Goal: Communication & Community: Participate in discussion

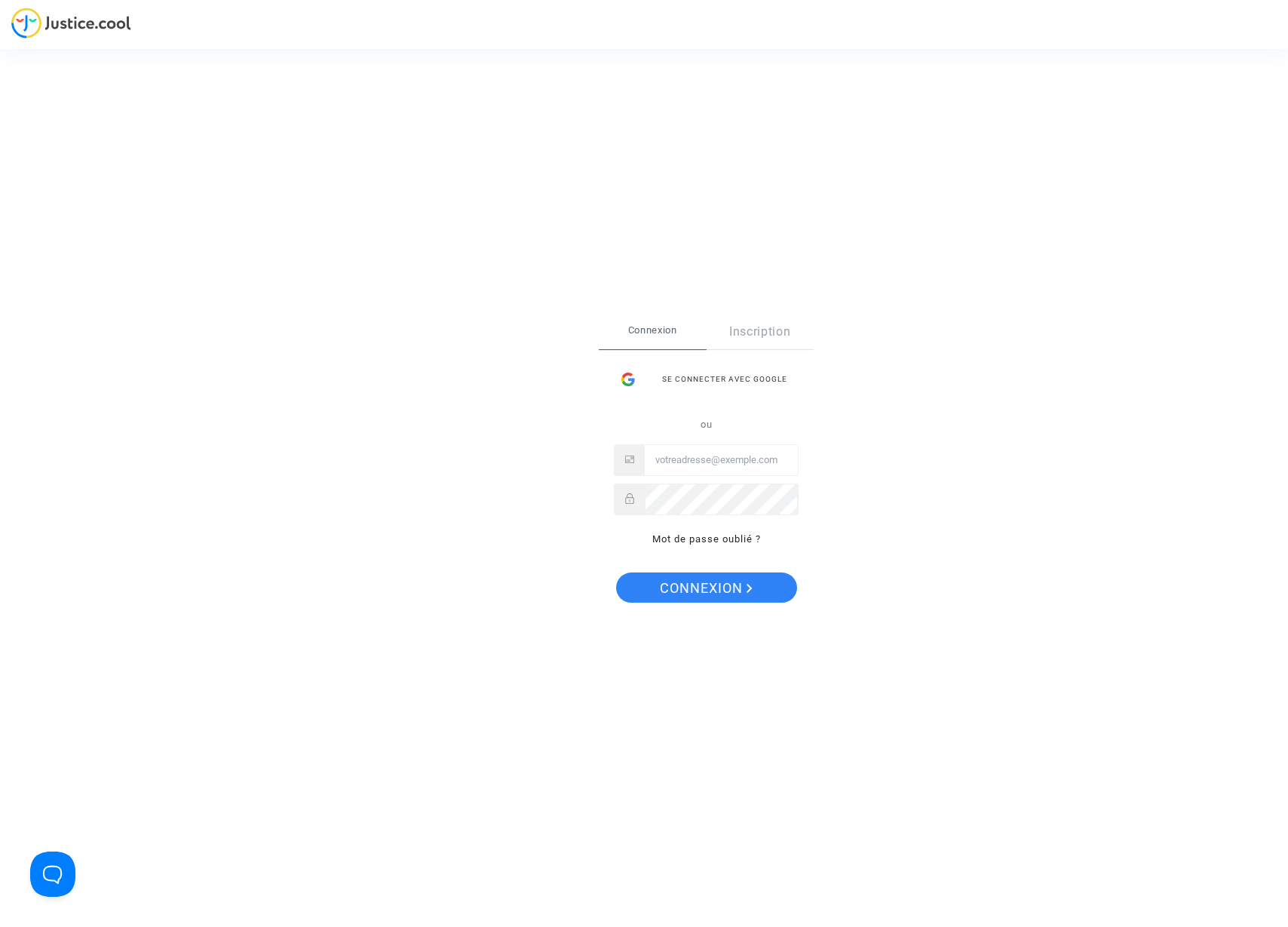
type input "[EMAIL_ADDRESS][DOMAIN_NAME]"
click at [720, 601] on span "Connexion" at bounding box center [706, 589] width 93 height 32
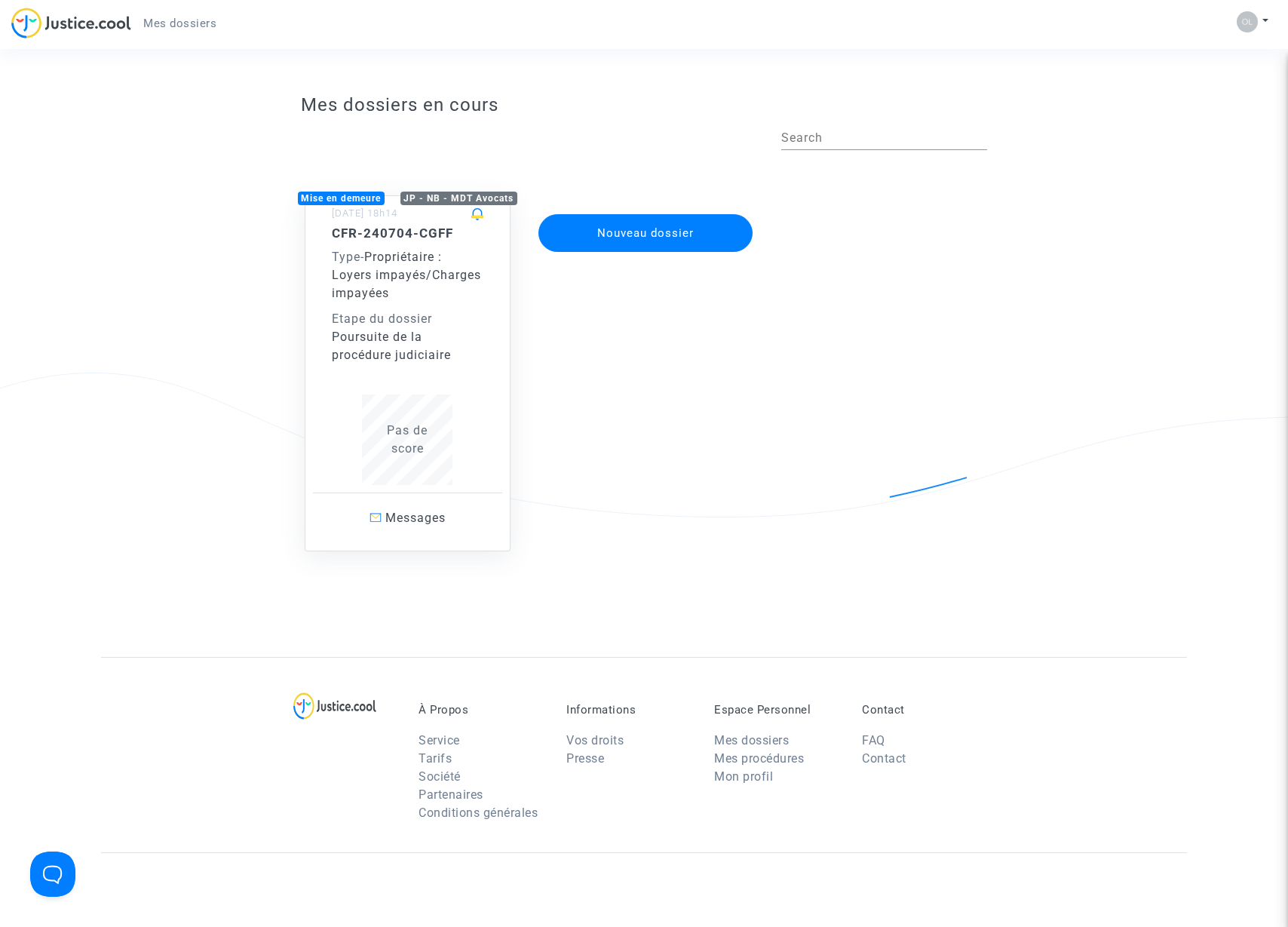
click at [405, 334] on body "Mes dossiers Mon profil Paramètres Déconnexion Mes dossiers en cours Search Mis…" at bounding box center [644, 608] width 1288 height 1217
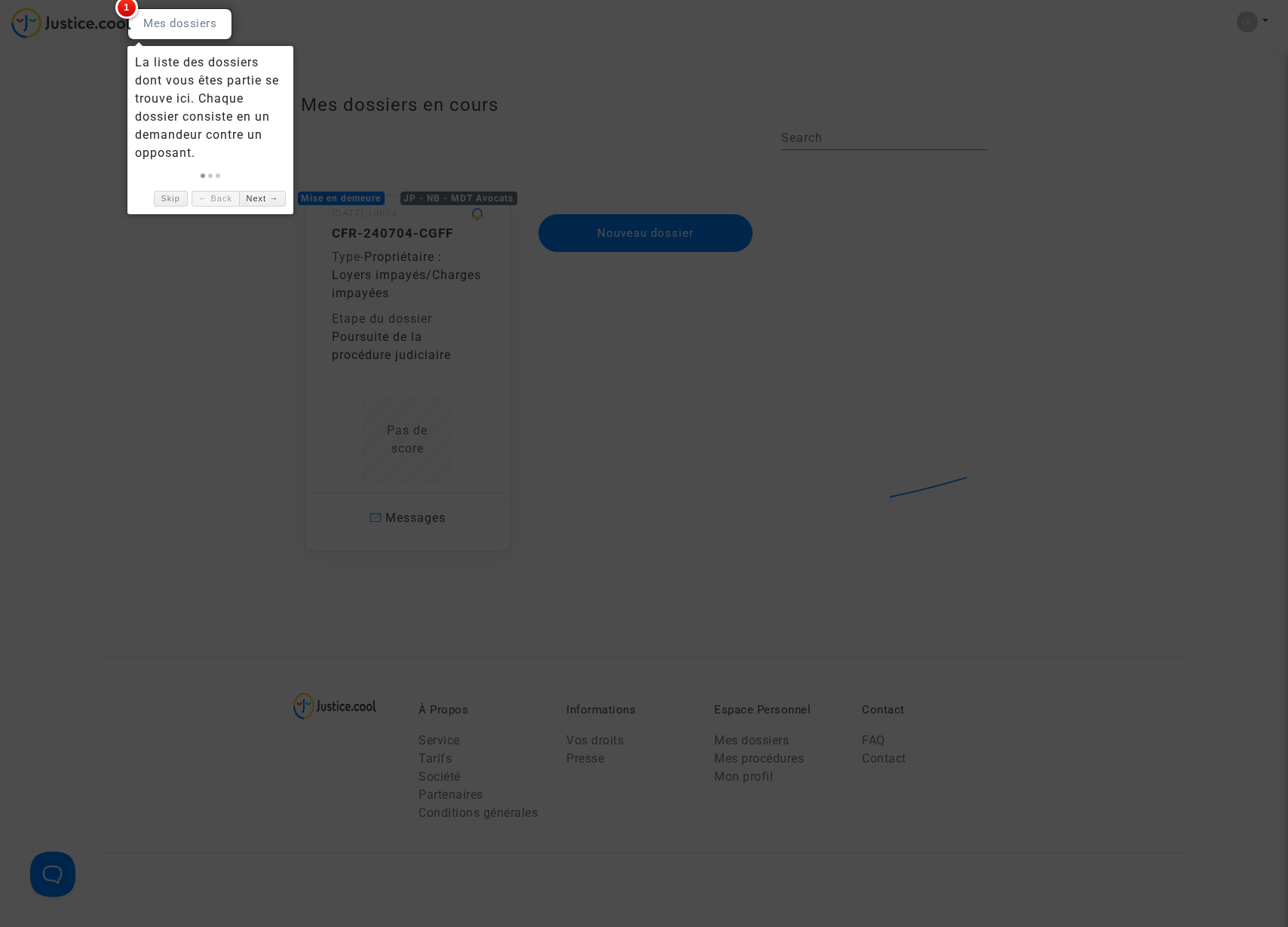
click at [178, 25] on div at bounding box center [180, 24] width 105 height 32
click at [260, 201] on link "Next →" at bounding box center [262, 198] width 47 height 16
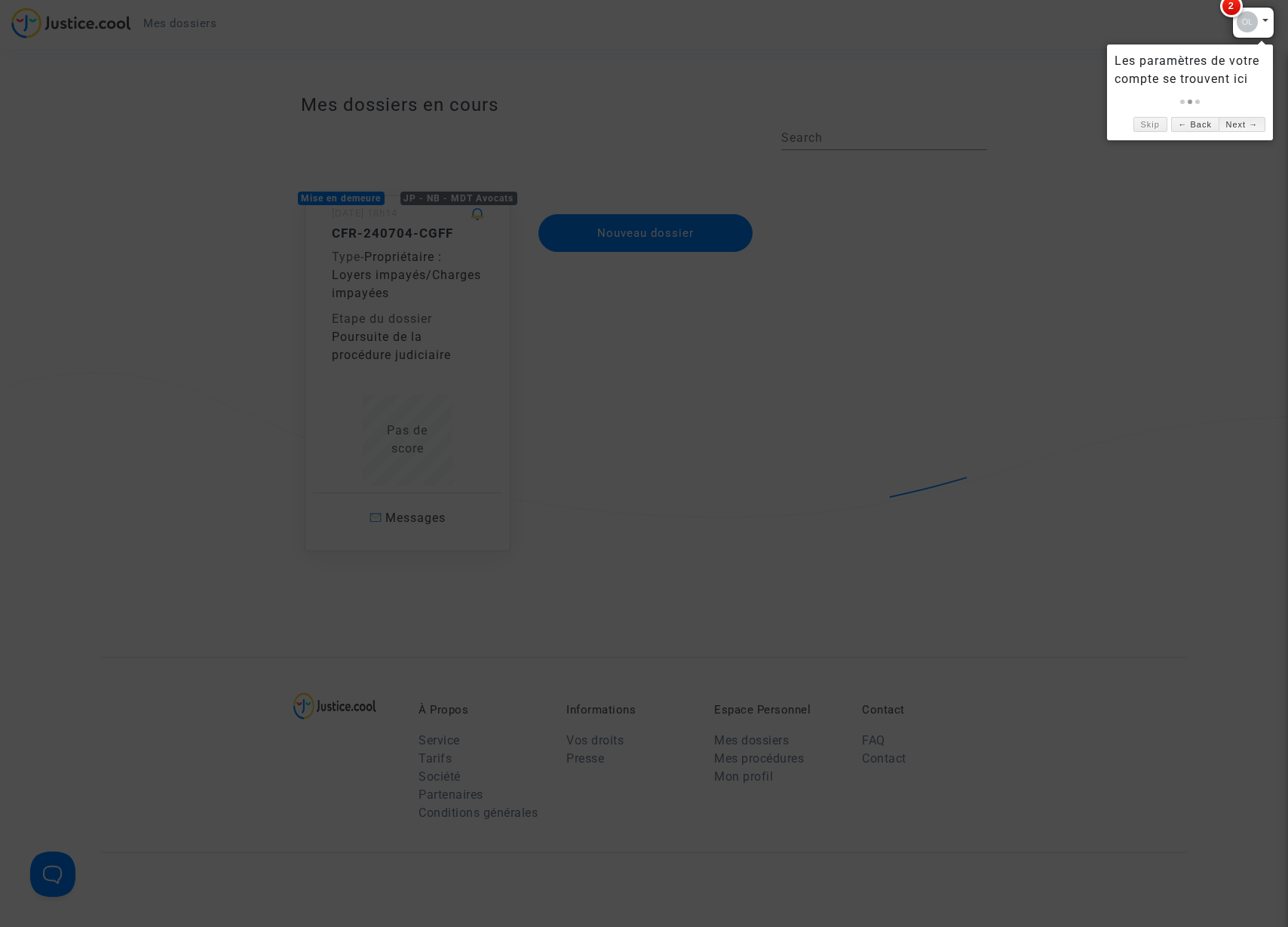
click at [1252, 126] on link "Next →" at bounding box center [1242, 125] width 47 height 16
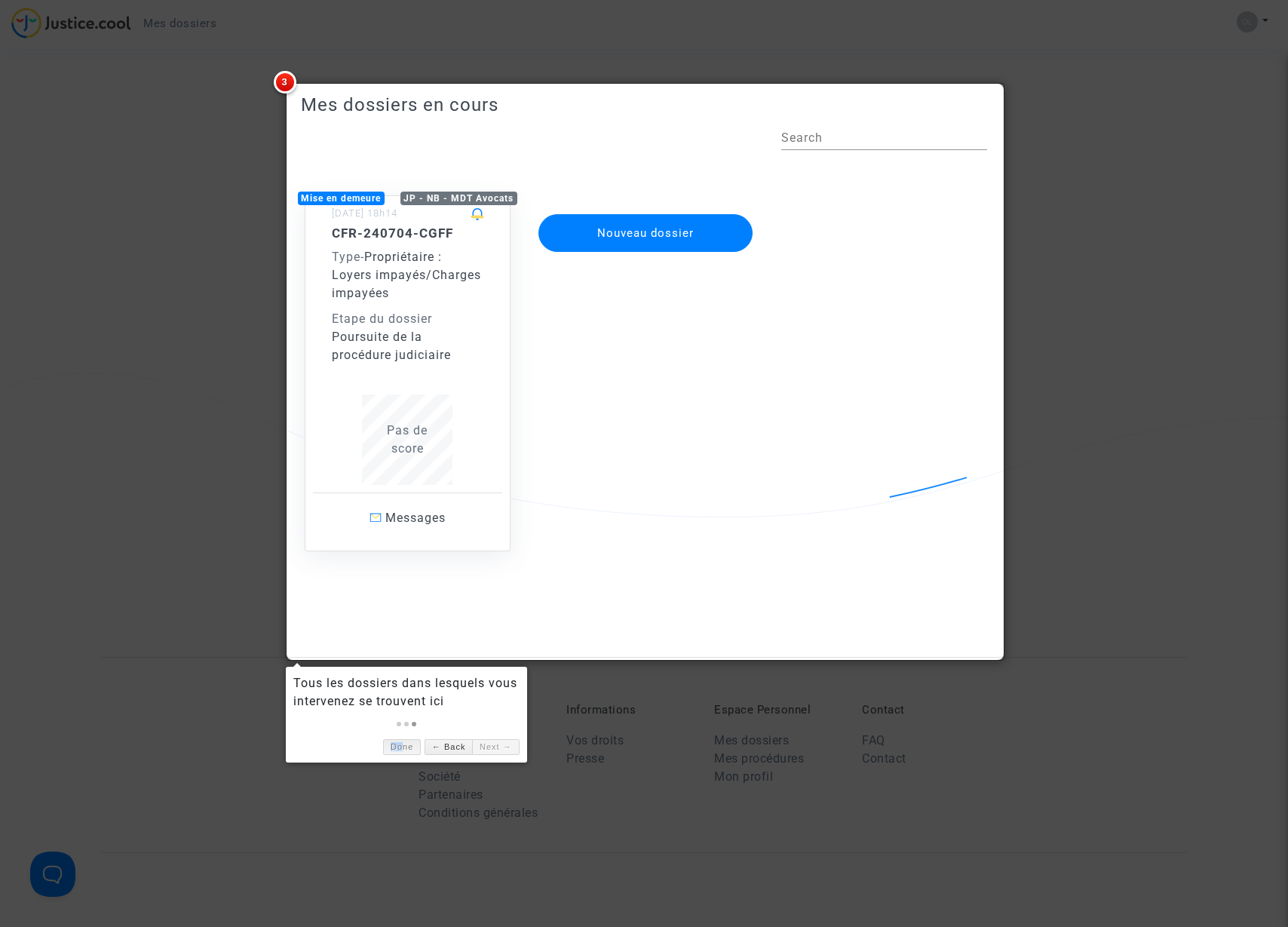
click at [406, 744] on link "Done" at bounding box center [402, 747] width 38 height 16
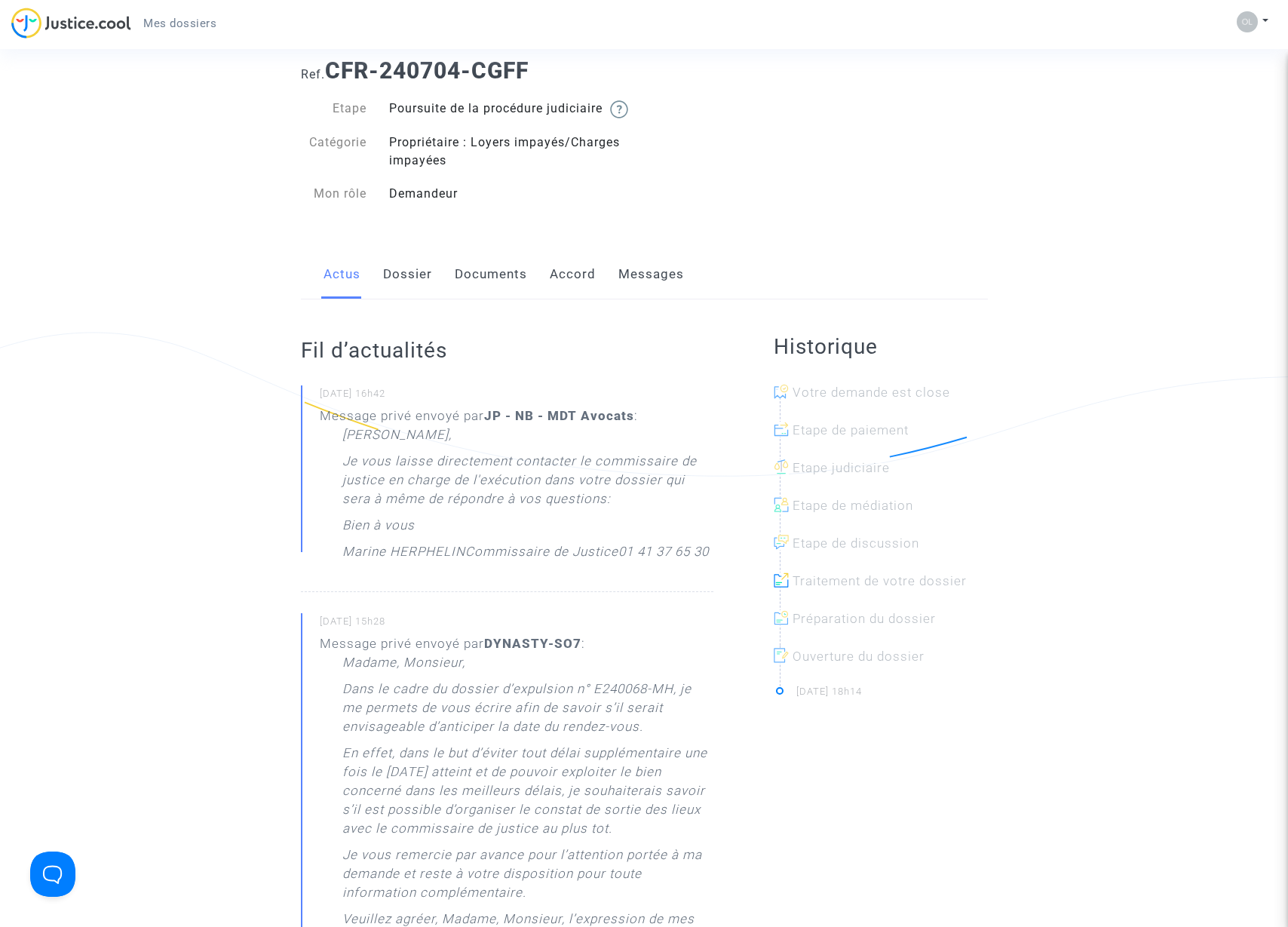
scroll to position [65, 0]
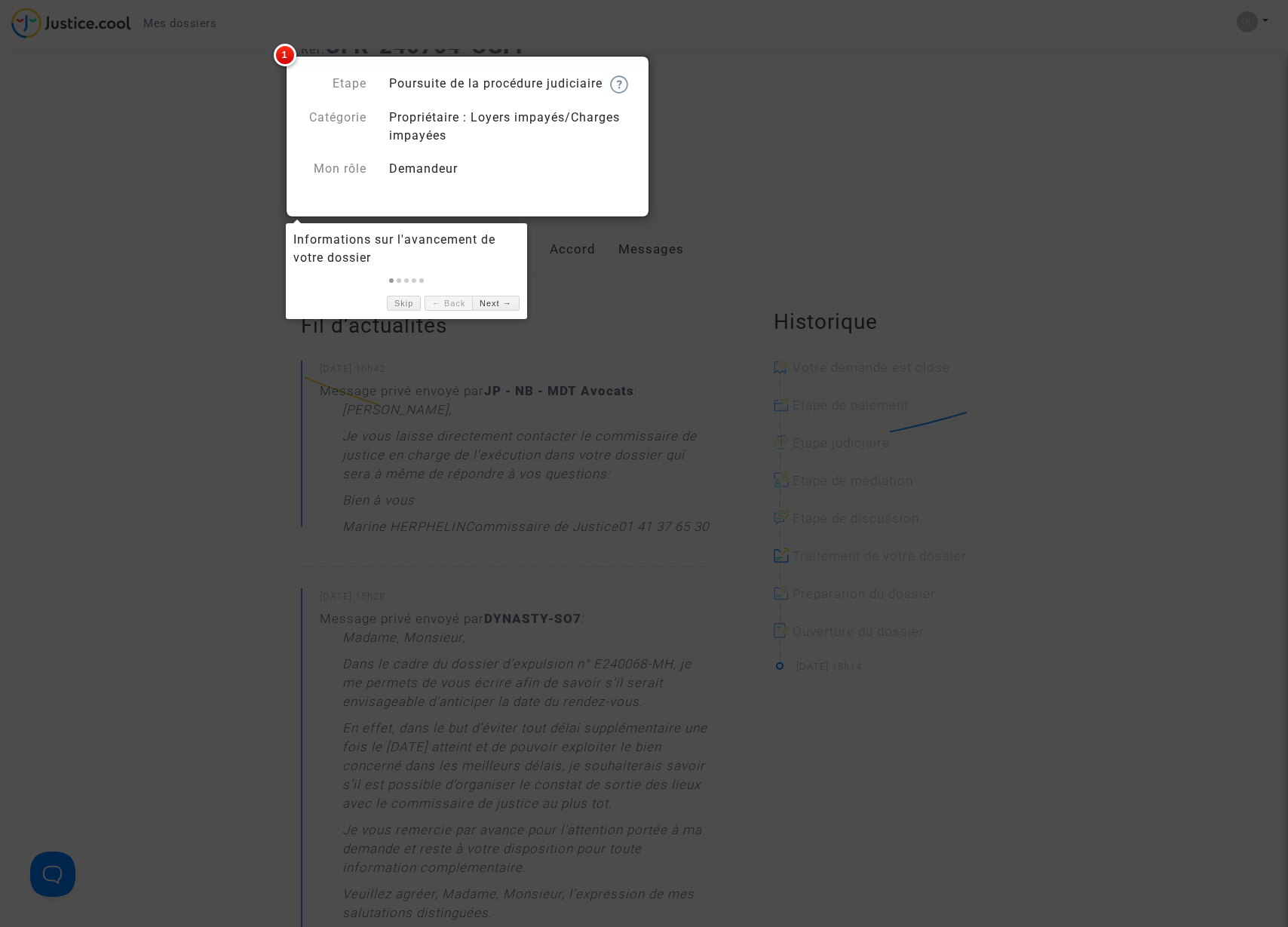
click at [487, 382] on div at bounding box center [644, 463] width 1288 height 927
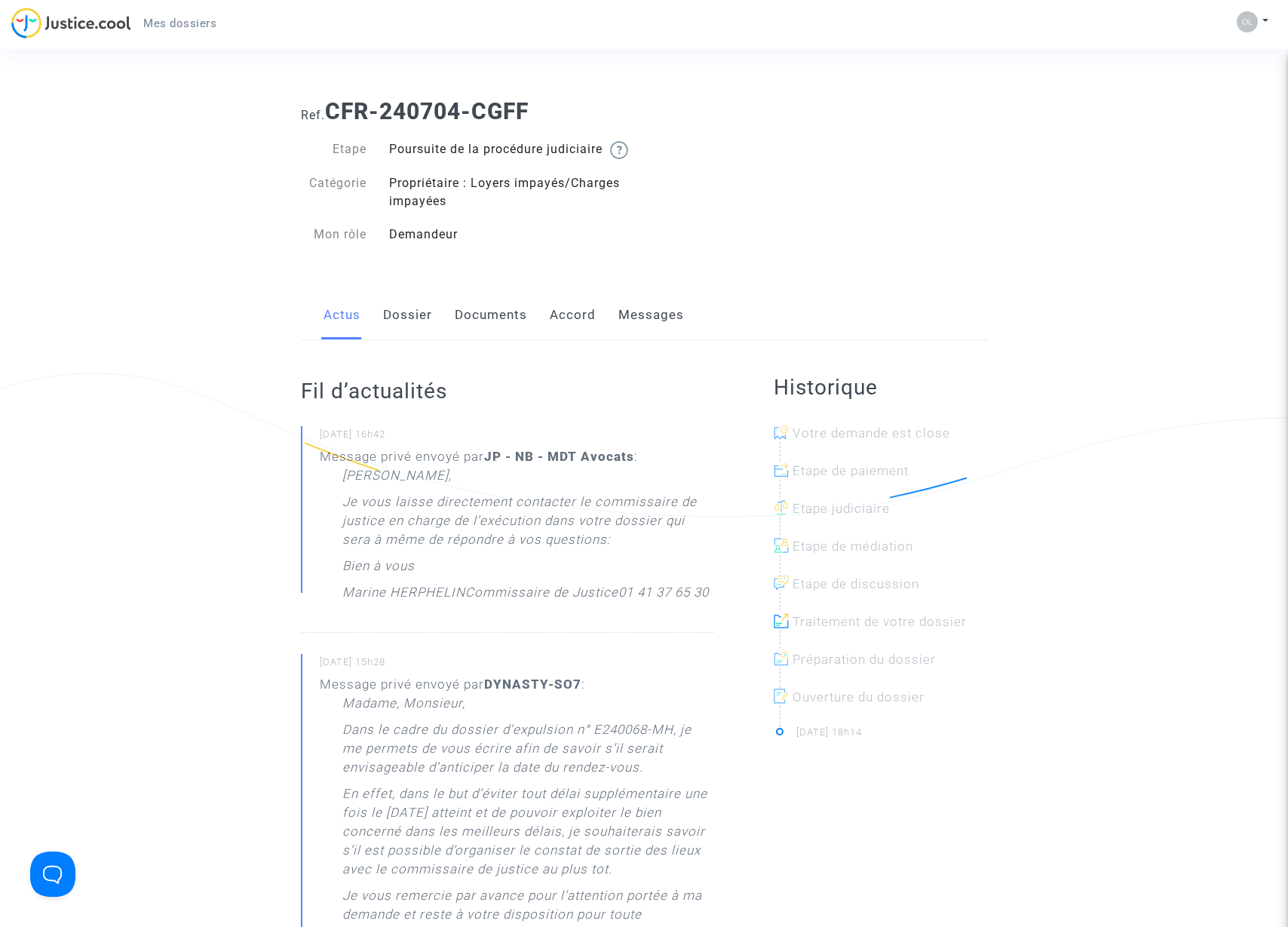
scroll to position [0, 0]
click at [414, 330] on link "Dossier" at bounding box center [408, 315] width 49 height 49
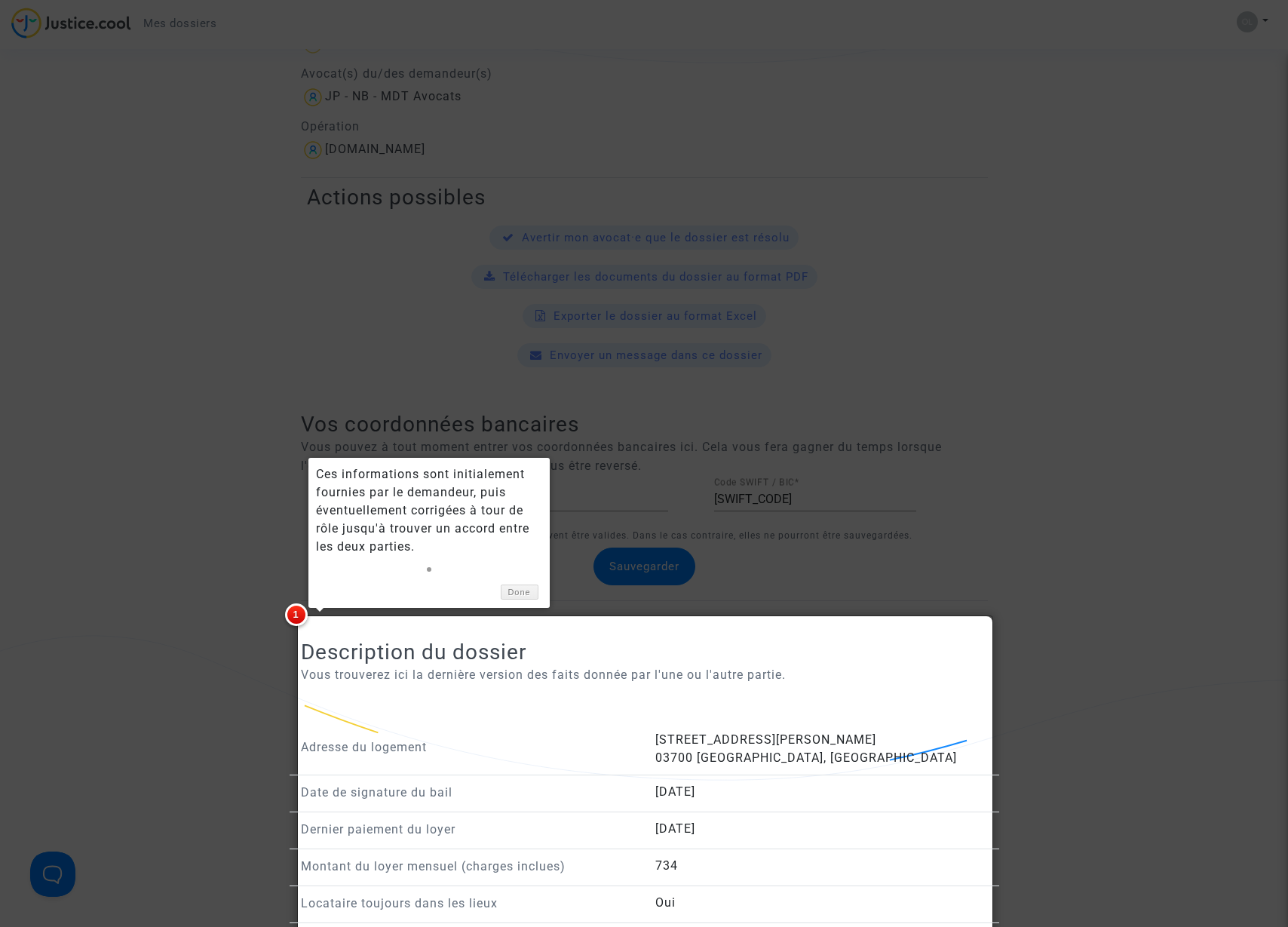
scroll to position [469, 0]
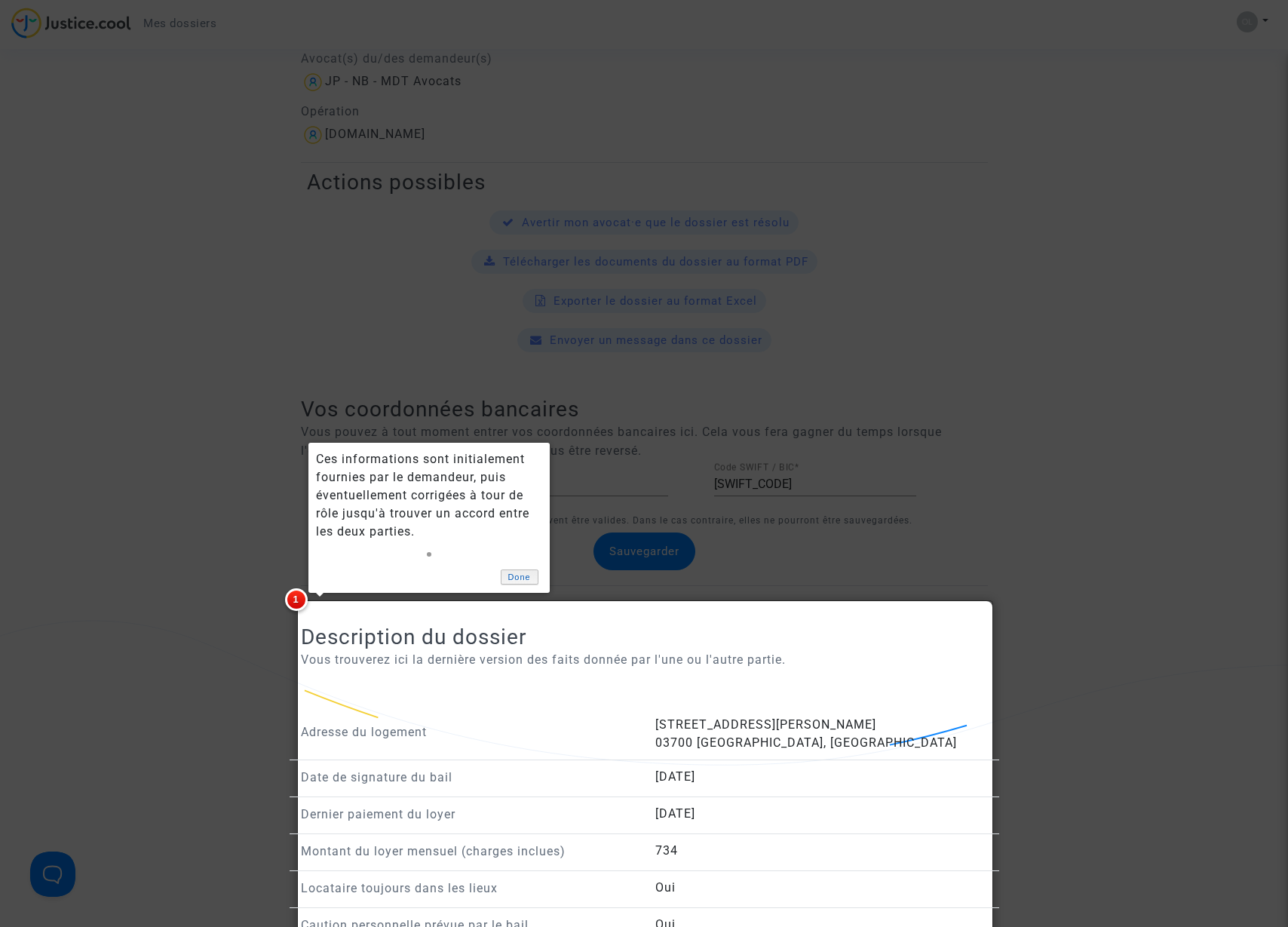
click at [512, 581] on link "Done" at bounding box center [520, 577] width 38 height 16
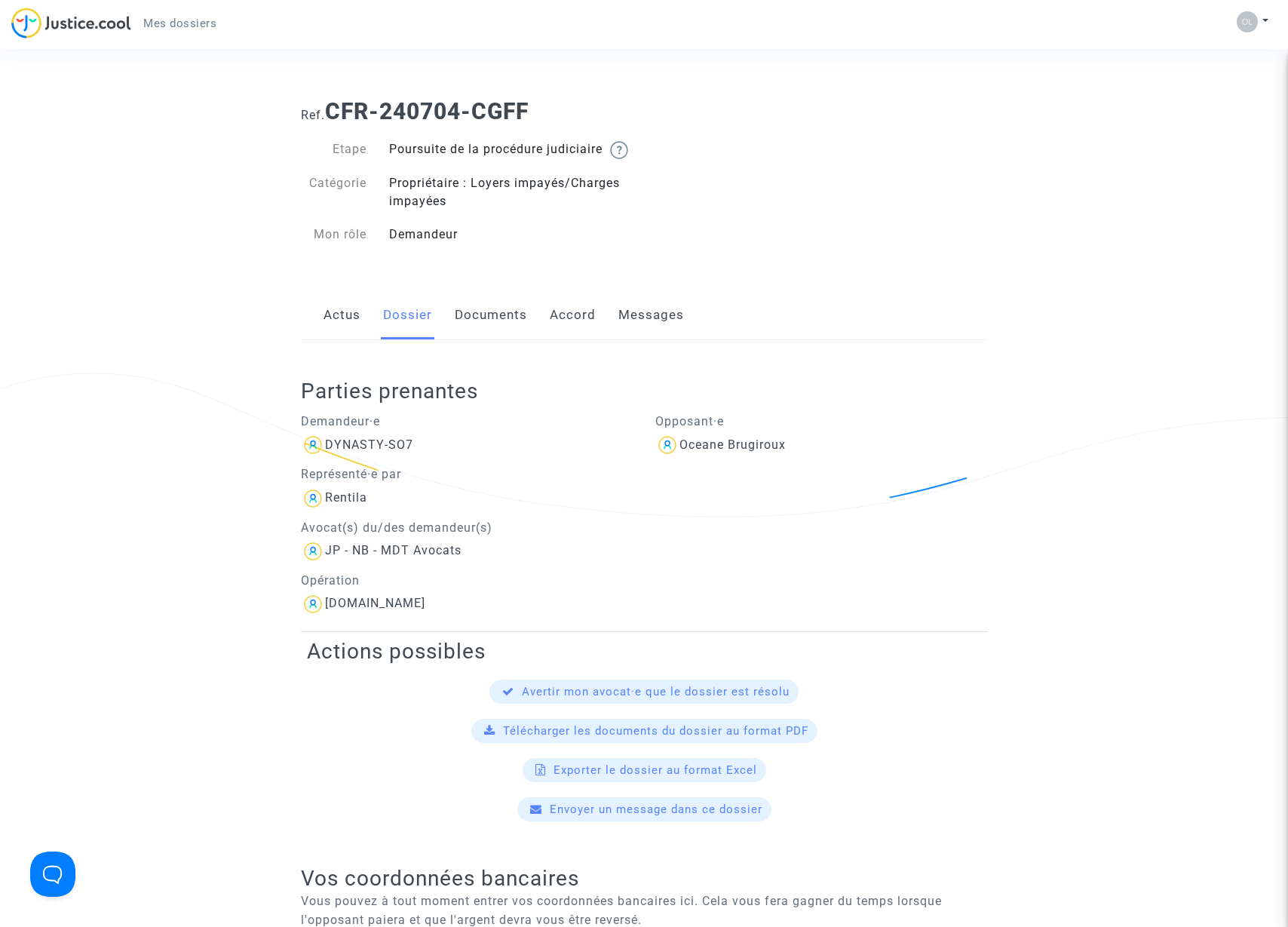
scroll to position [0, 0]
click at [647, 332] on link "Messages" at bounding box center [651, 315] width 65 height 49
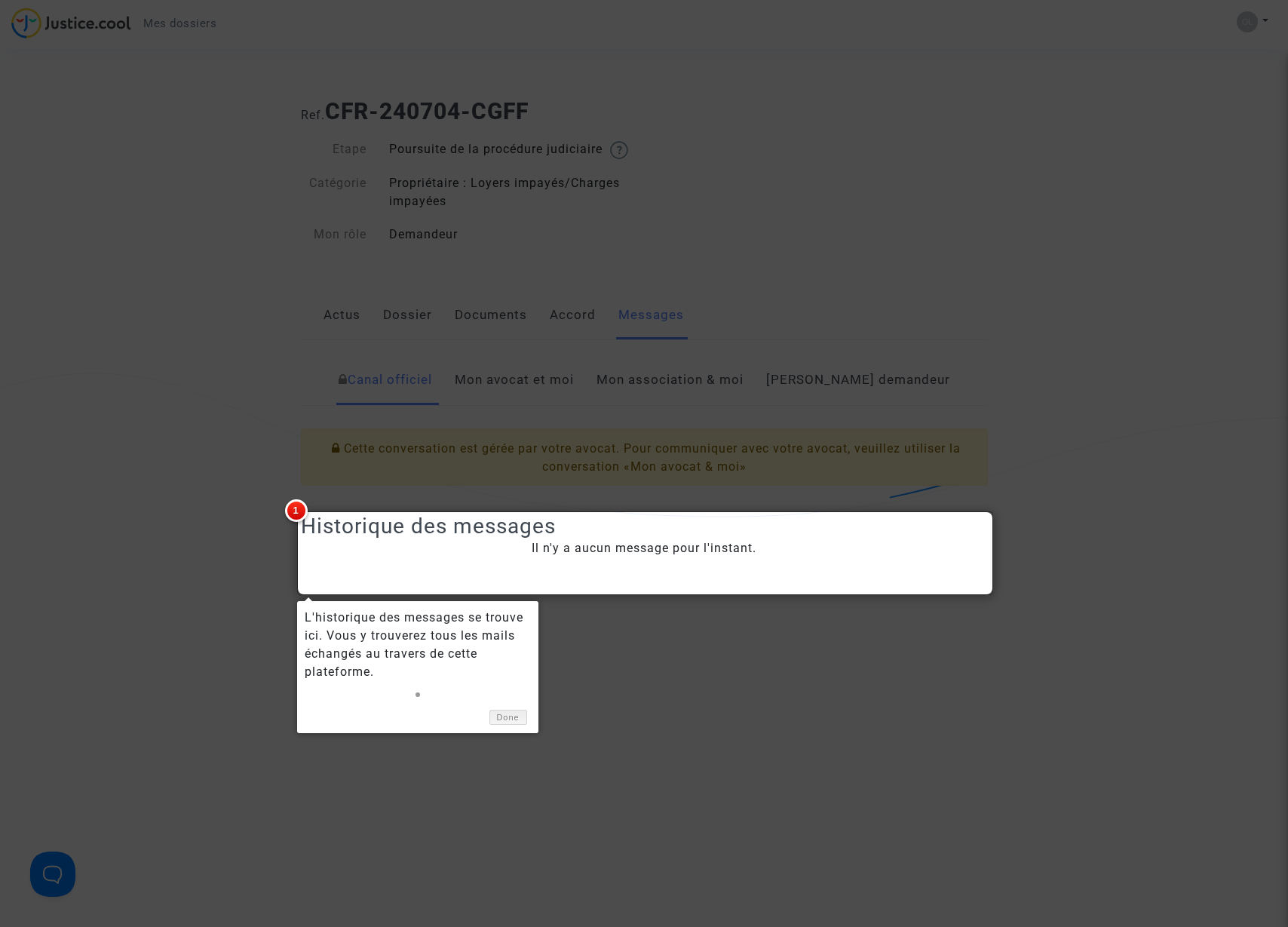
click at [512, 719] on link "Done" at bounding box center [509, 717] width 38 height 16
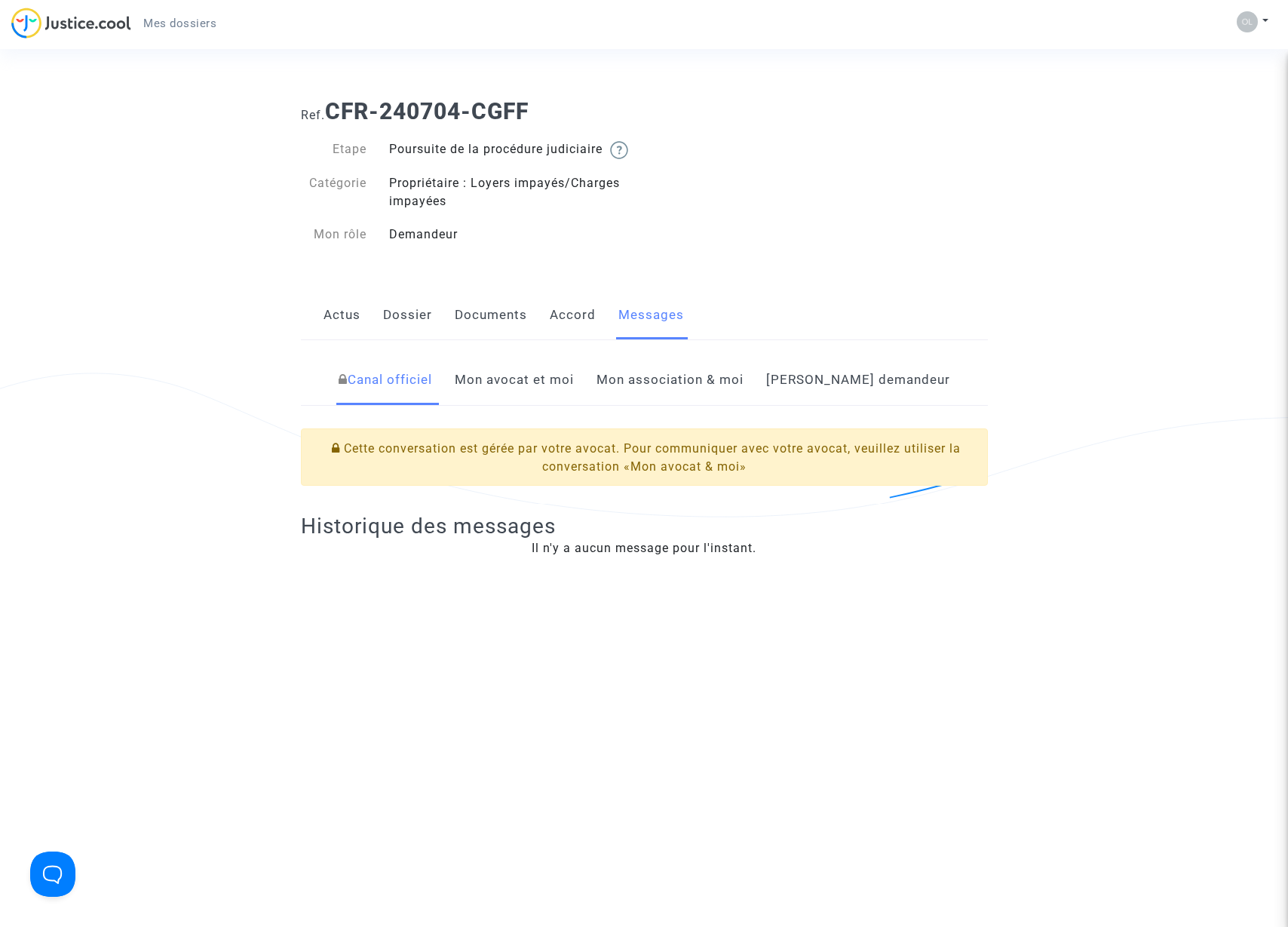
click at [511, 400] on link "Mon avocat et moi" at bounding box center [514, 379] width 119 height 49
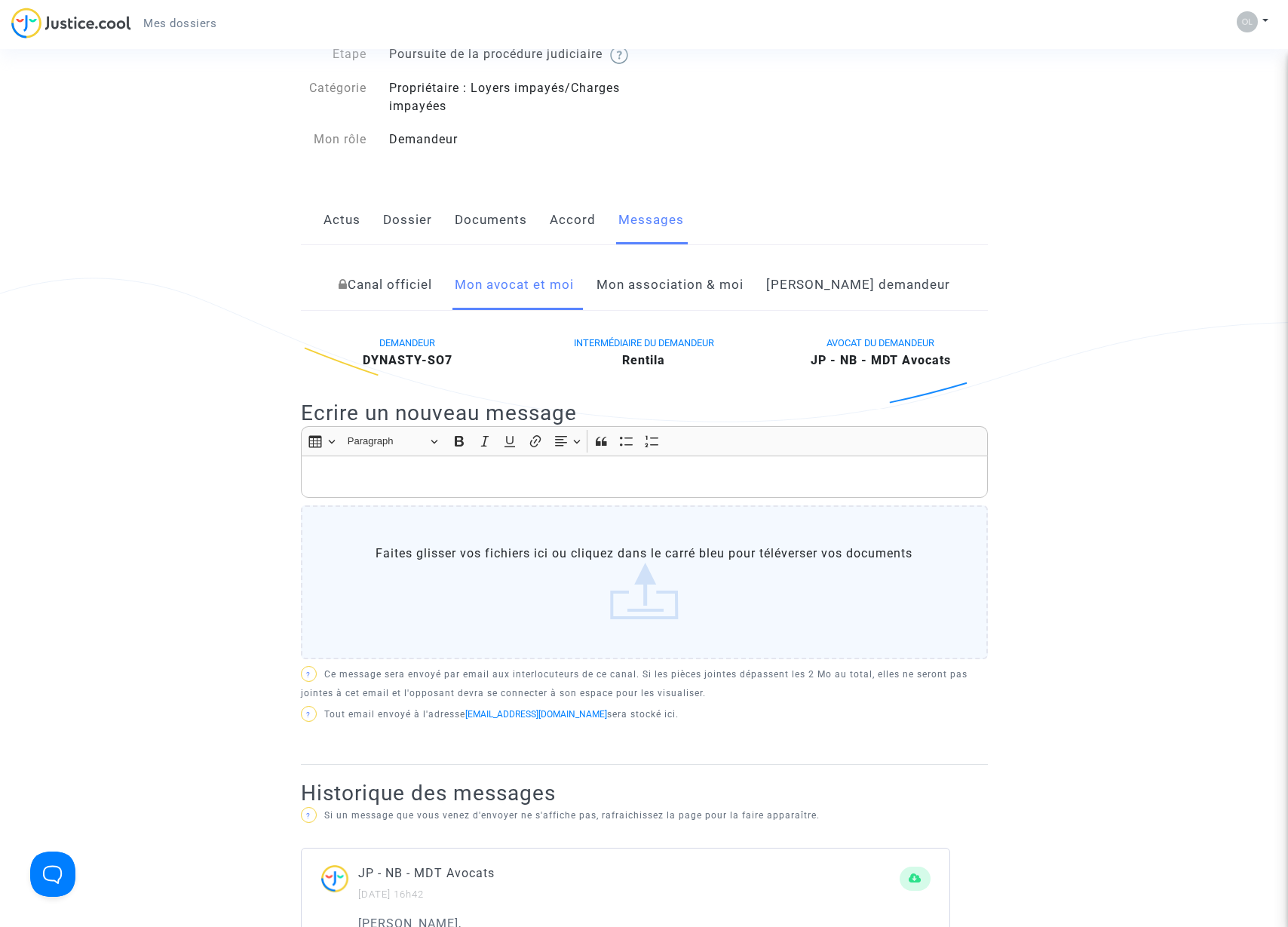
scroll to position [97, 0]
click at [531, 485] on p "Rich Text Editor, main" at bounding box center [644, 475] width 671 height 19
